Goal: Information Seeking & Learning: Learn about a topic

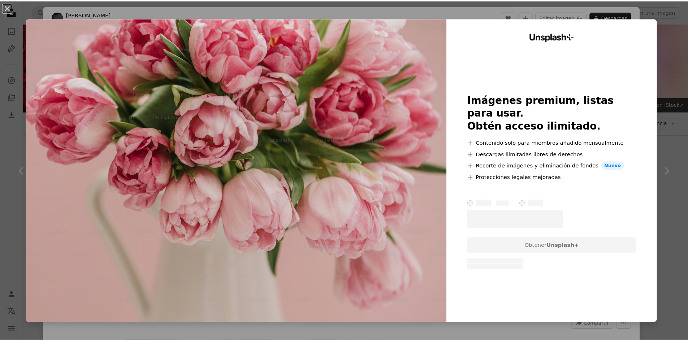
scroll to position [361, 0]
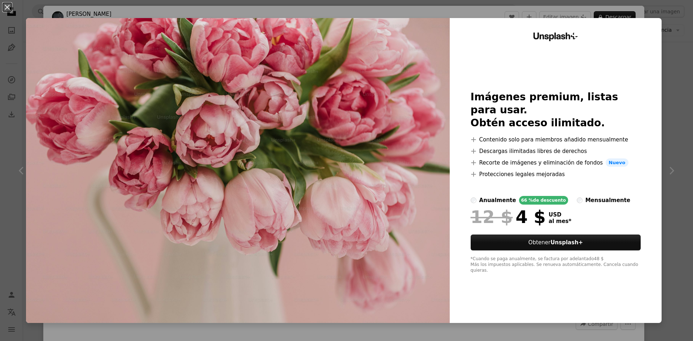
drag, startPoint x: 674, startPoint y: 130, endPoint x: 677, endPoint y: 127, distance: 4.1
click at [676, 128] on div "An X shape Unsplash+ Imágenes premium, listas para usar. Obtén acceso ilimitado…" at bounding box center [346, 170] width 693 height 341
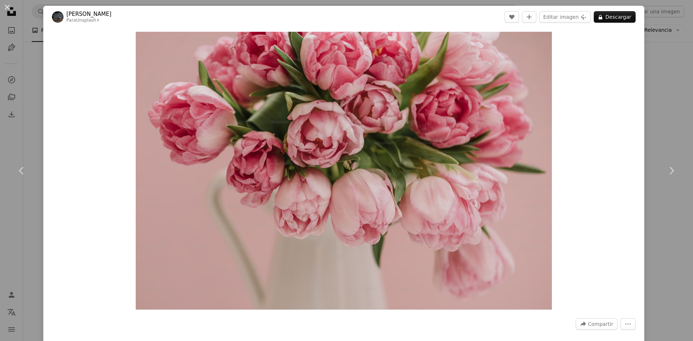
click at [678, 78] on div "An X shape Chevron left Chevron right [PERSON_NAME] Para Unsplash+ A heart A pl…" at bounding box center [346, 170] width 693 height 341
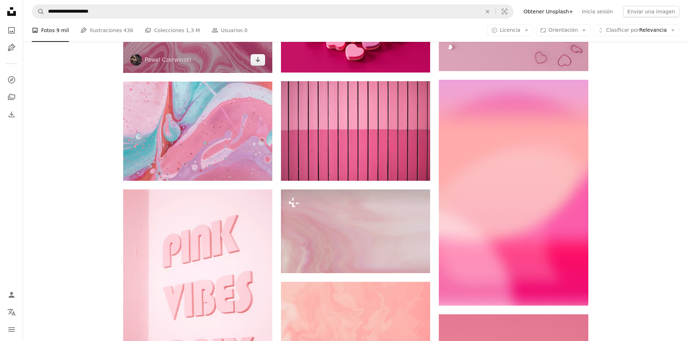
scroll to position [758, 0]
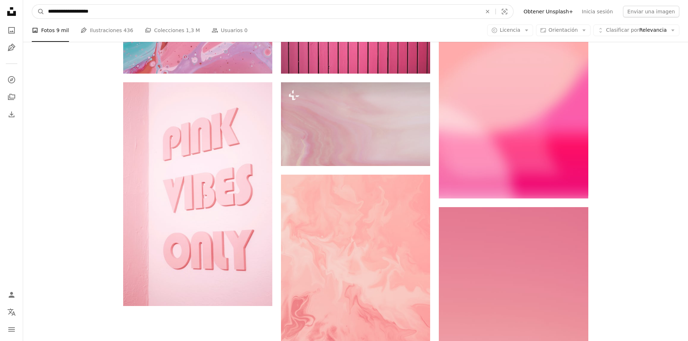
click at [225, 7] on input "**********" at bounding box center [261, 12] width 435 height 14
click at [32, 5] on button "A magnifying glass" at bounding box center [38, 12] width 12 height 14
